Goal: Check status

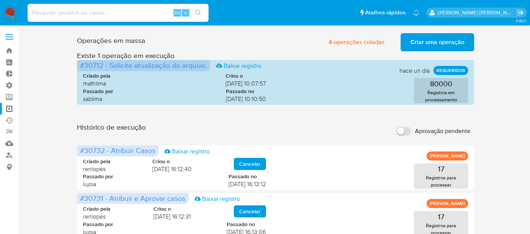
scroll to position [209, 0]
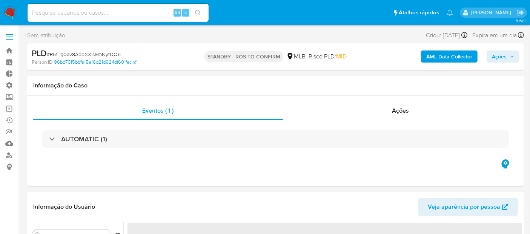
select select "10"
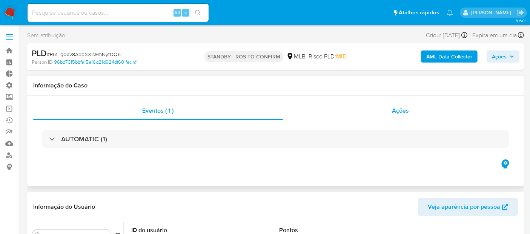
click at [408, 110] on span "Ações" at bounding box center [400, 110] width 17 height 9
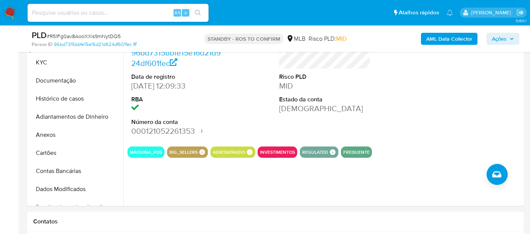
scroll to position [248, 0]
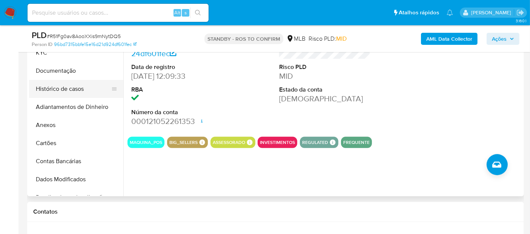
click at [83, 89] on button "Histórico de casos" at bounding box center [73, 89] width 88 height 18
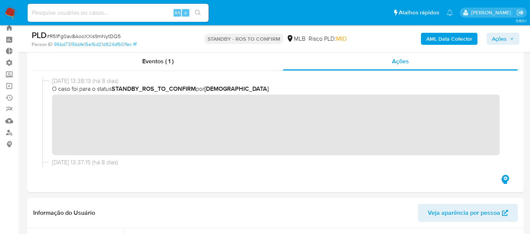
scroll to position [0, 0]
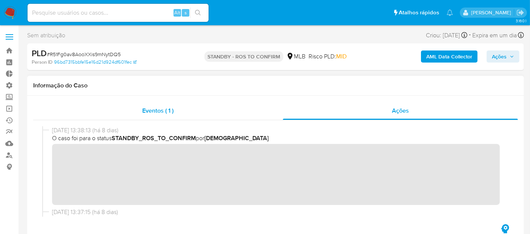
click at [159, 111] on span "Eventos ( 1 )" at bounding box center [157, 110] width 31 height 9
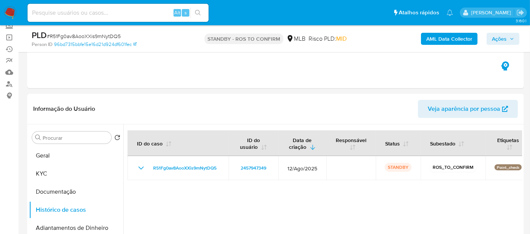
scroll to position [61, 0]
